Goal: Information Seeking & Learning: Find specific page/section

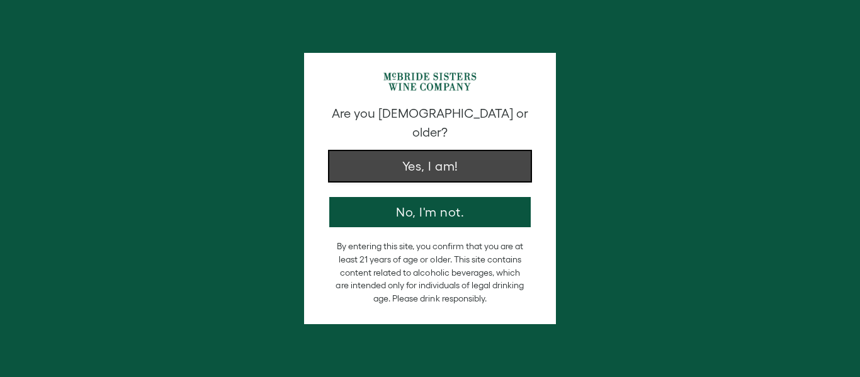
click at [442, 156] on button "Yes, I am!" at bounding box center [429, 166] width 201 height 30
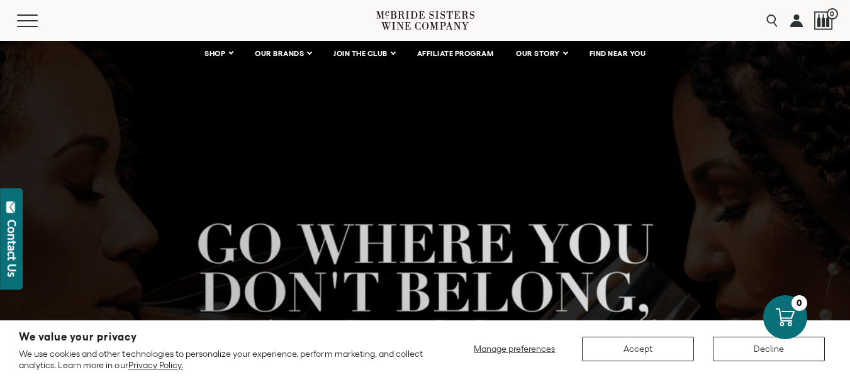
scroll to position [25, 0]
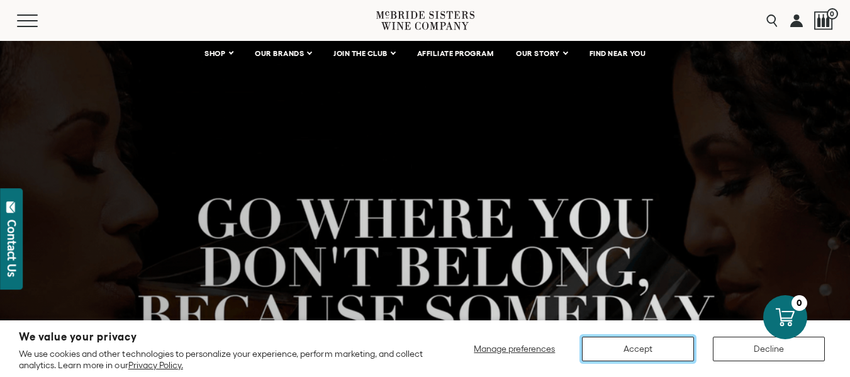
click at [653, 347] on button "Accept" at bounding box center [638, 349] width 112 height 25
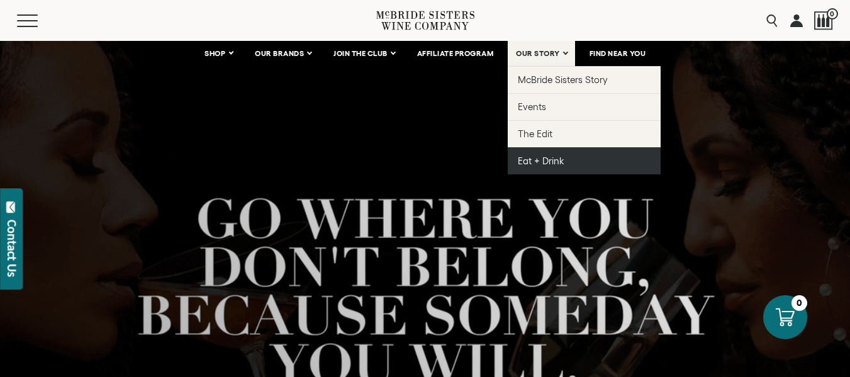
click at [538, 159] on span "Eat + Drink" at bounding box center [541, 160] width 47 height 11
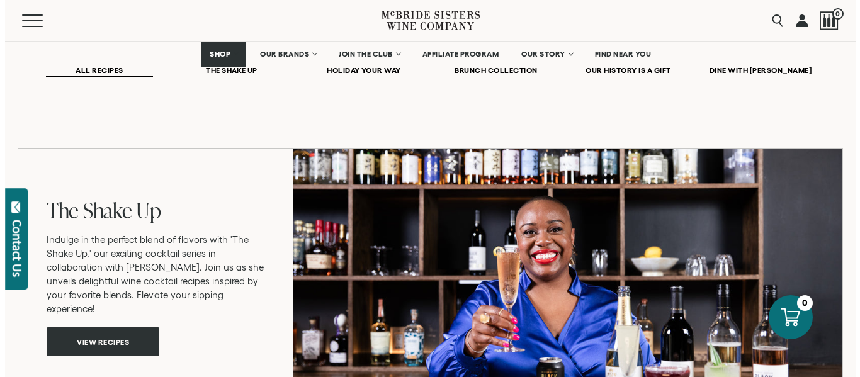
scroll to position [982, 0]
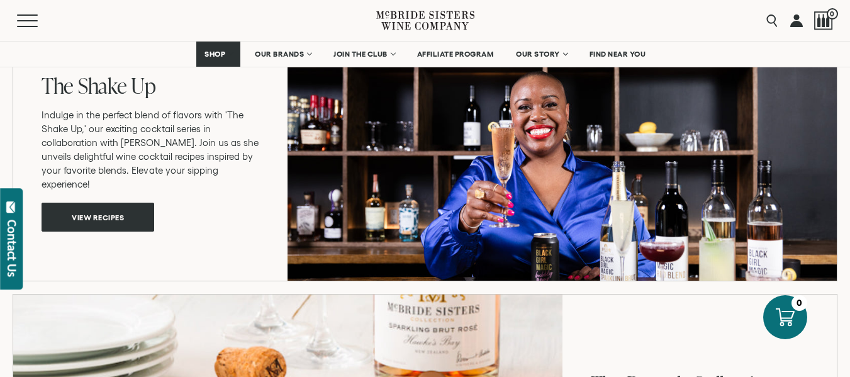
click at [6, 239] on div "Contact Us" at bounding box center [12, 248] width 13 height 57
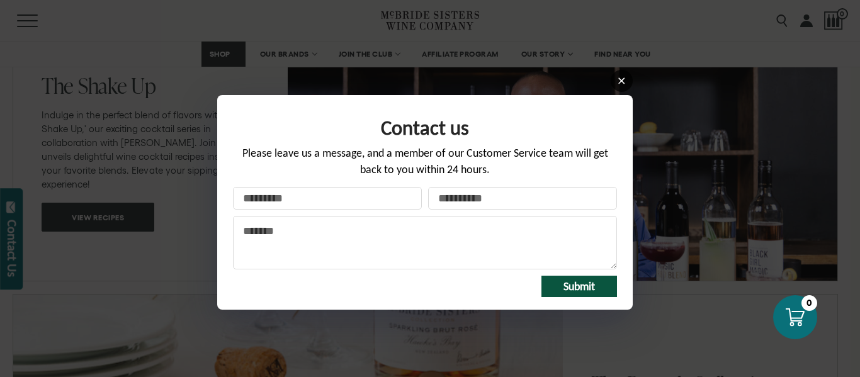
click at [619, 81] on icon at bounding box center [621, 80] width 9 height 9
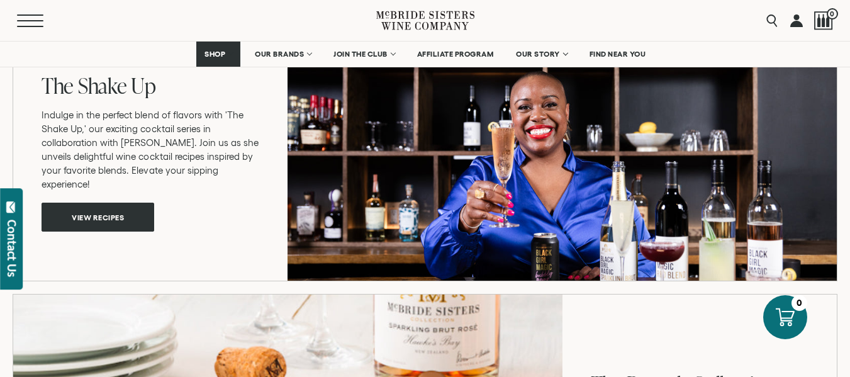
click at [29, 15] on span "Mobile Menu Trigger" at bounding box center [30, 14] width 26 height 1
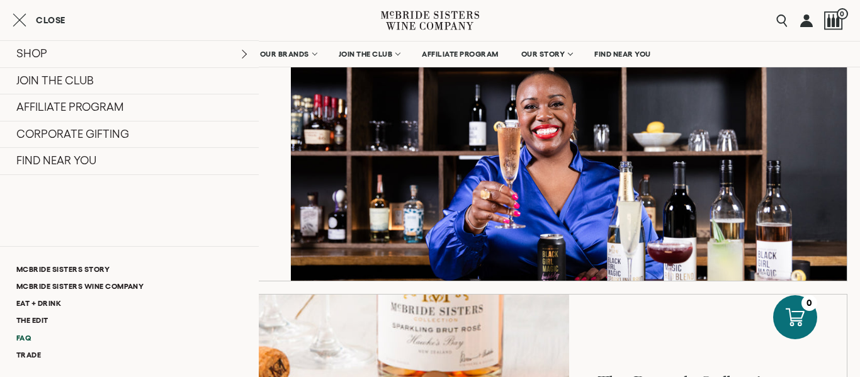
click at [26, 335] on link "FAQ" at bounding box center [129, 337] width 259 height 17
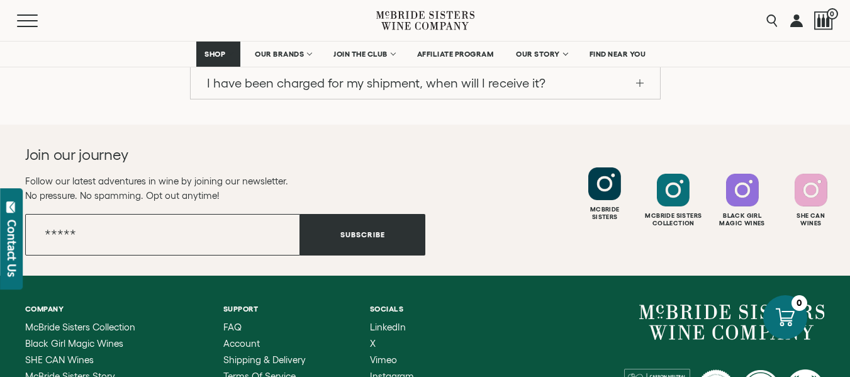
scroll to position [1480, 0]
